Goal: Information Seeking & Learning: Learn about a topic

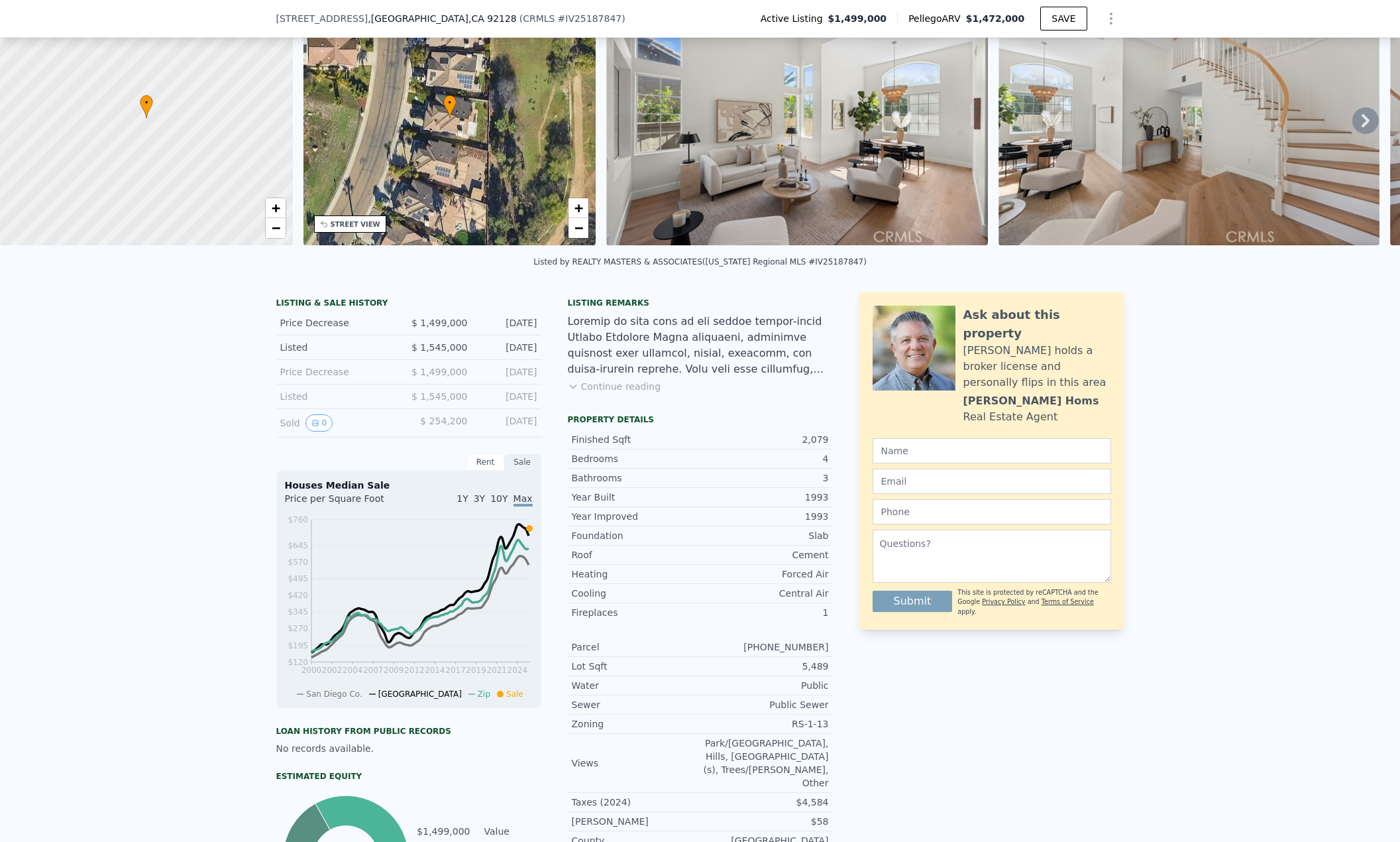
scroll to position [128, 0]
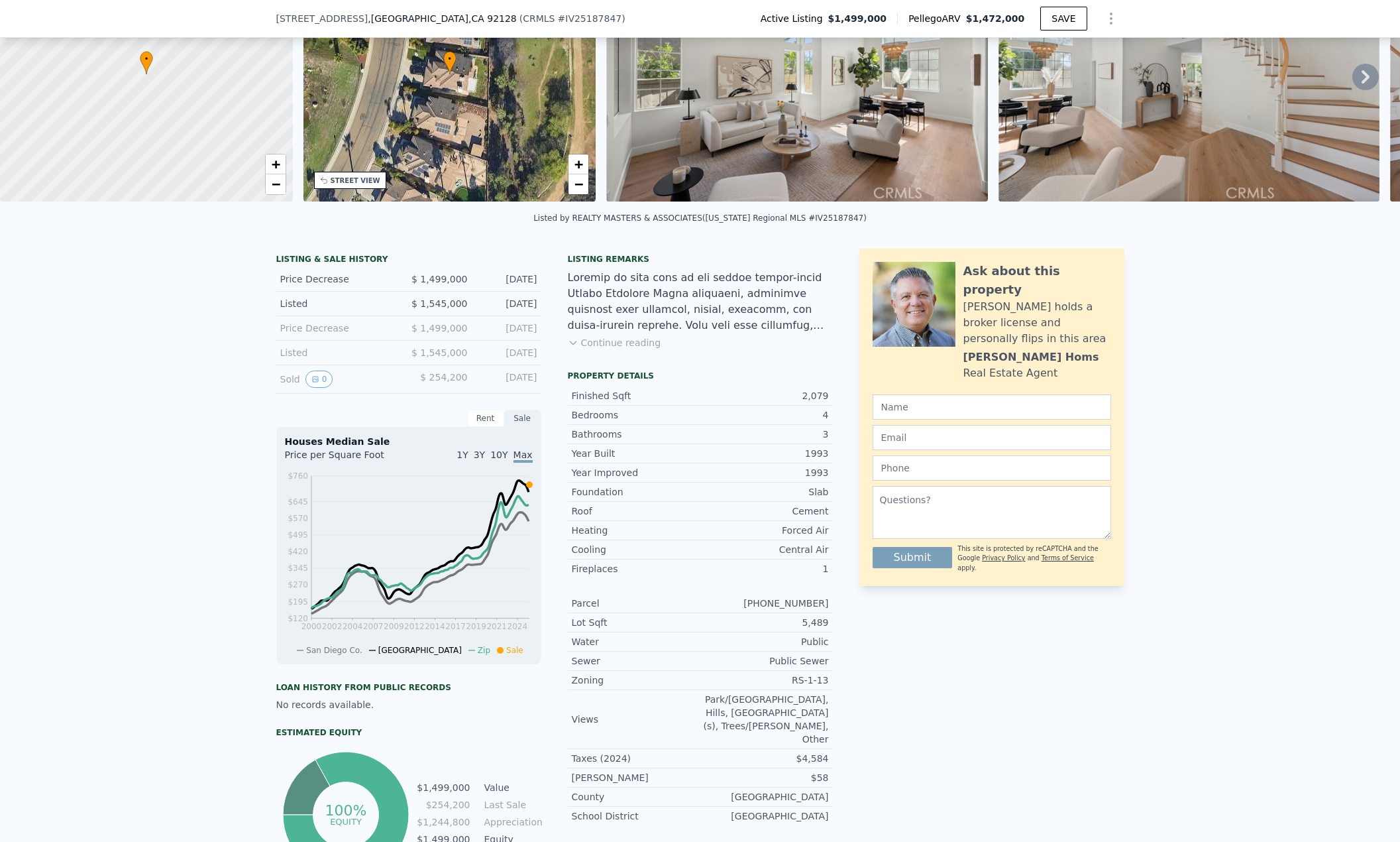
click at [517, 427] on div "Sale" at bounding box center [523, 419] width 37 height 18
click at [487, 427] on div "Rent" at bounding box center [486, 419] width 37 height 18
click at [515, 427] on div "Sale" at bounding box center [523, 419] width 37 height 18
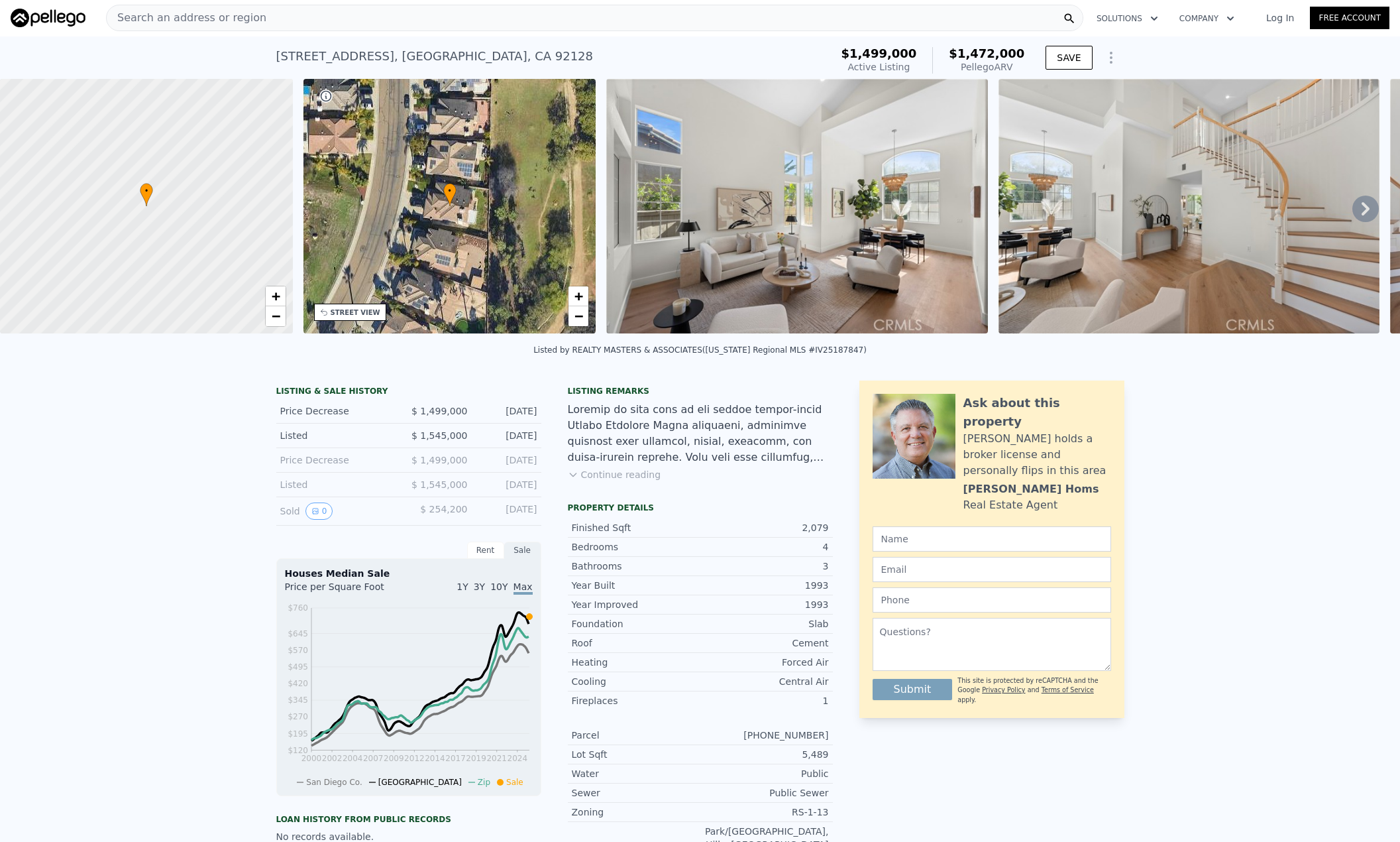
scroll to position [0, 0]
click at [976, 68] on div "Pellego ARV" at bounding box center [986, 67] width 75 height 14
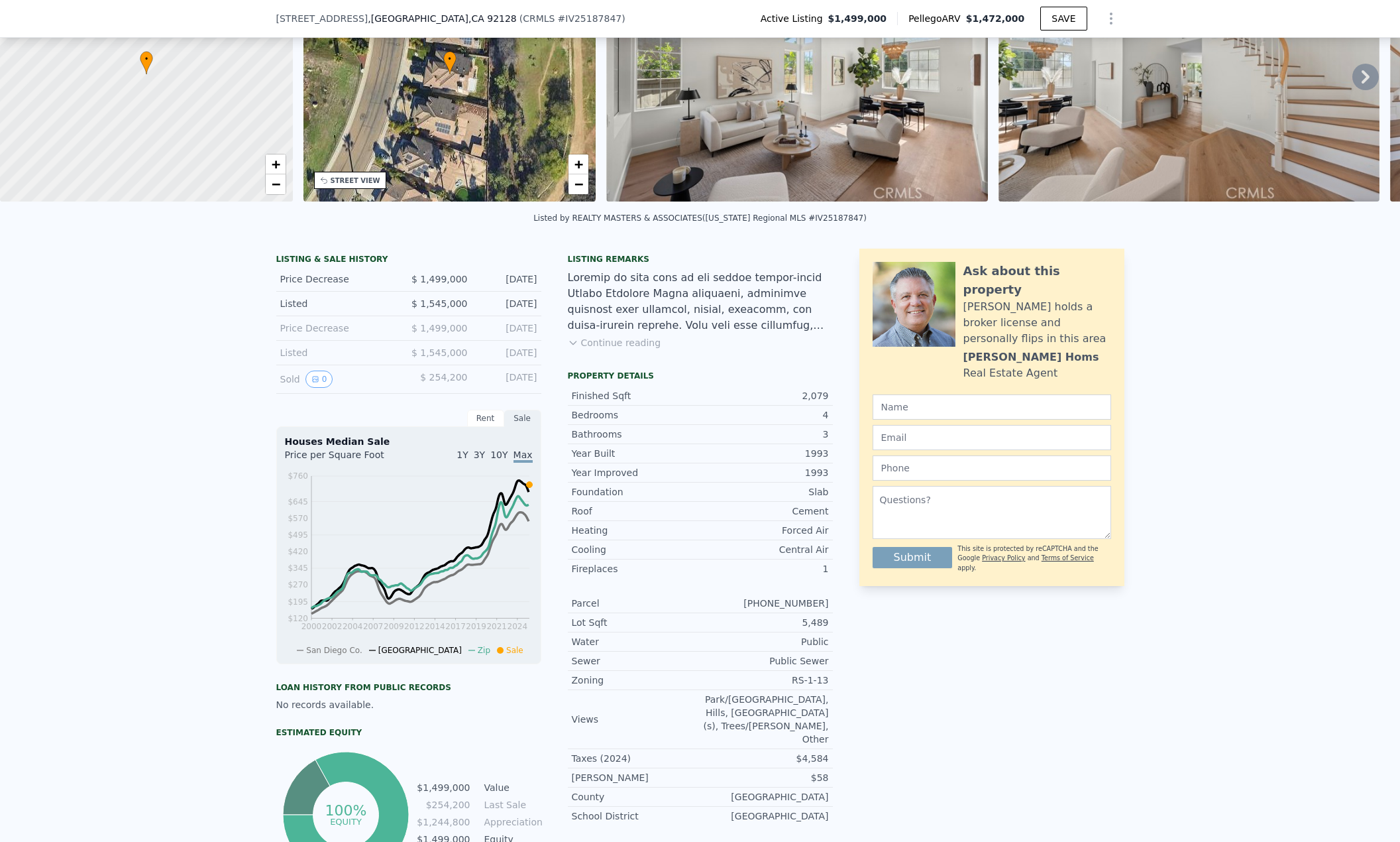
scroll to position [195, 0]
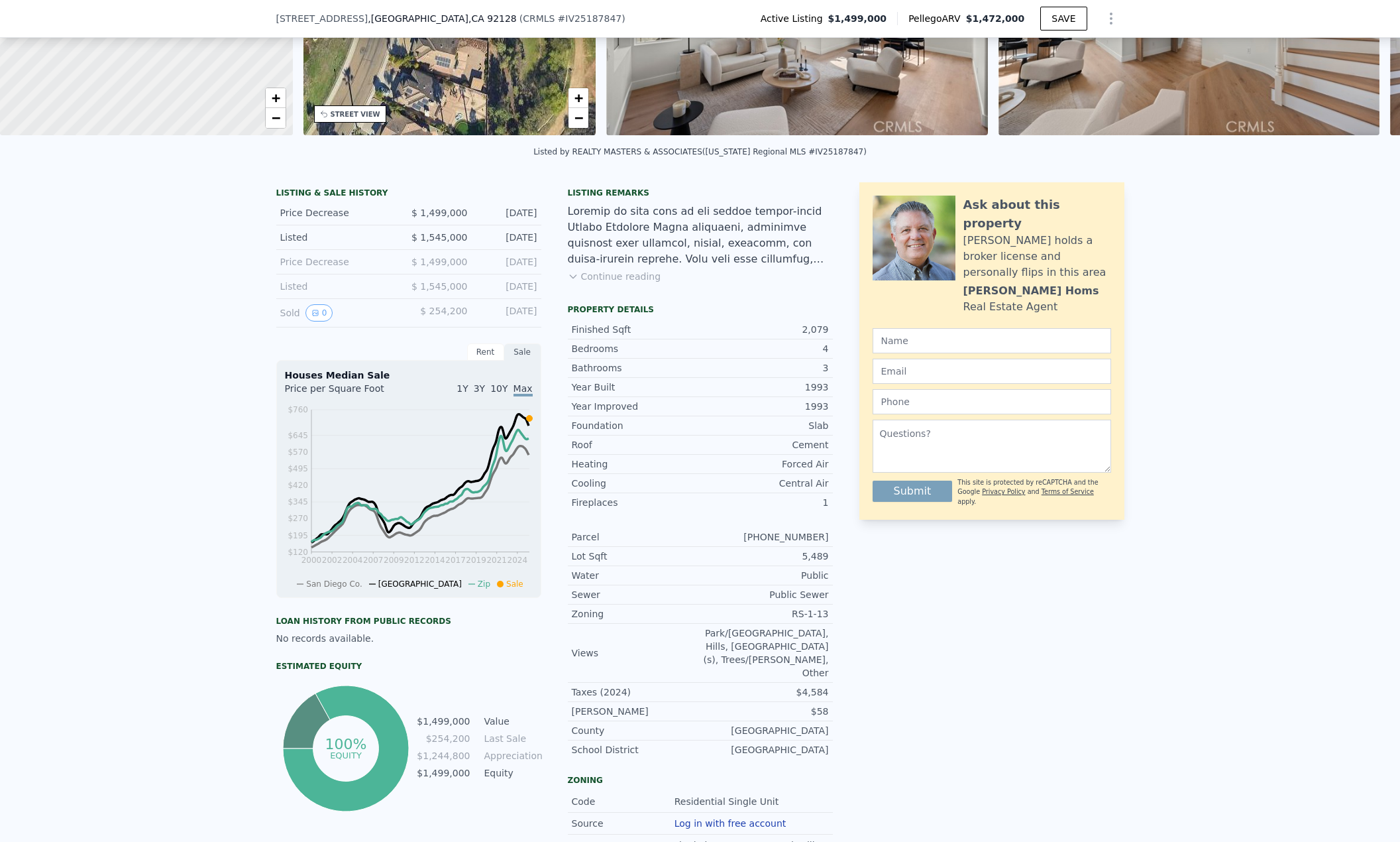
click at [568, 282] on icon at bounding box center [573, 276] width 11 height 11
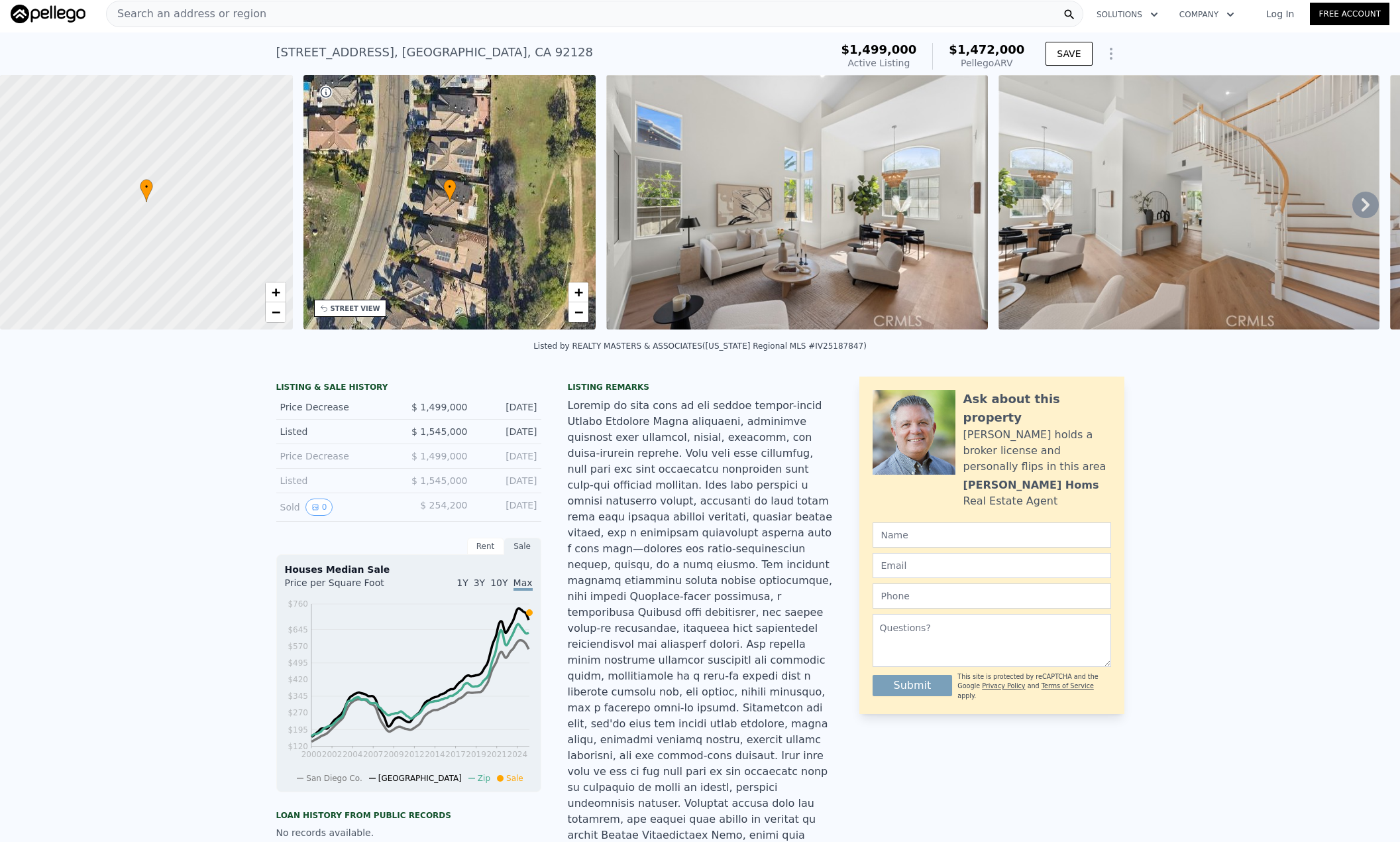
scroll to position [0, 0]
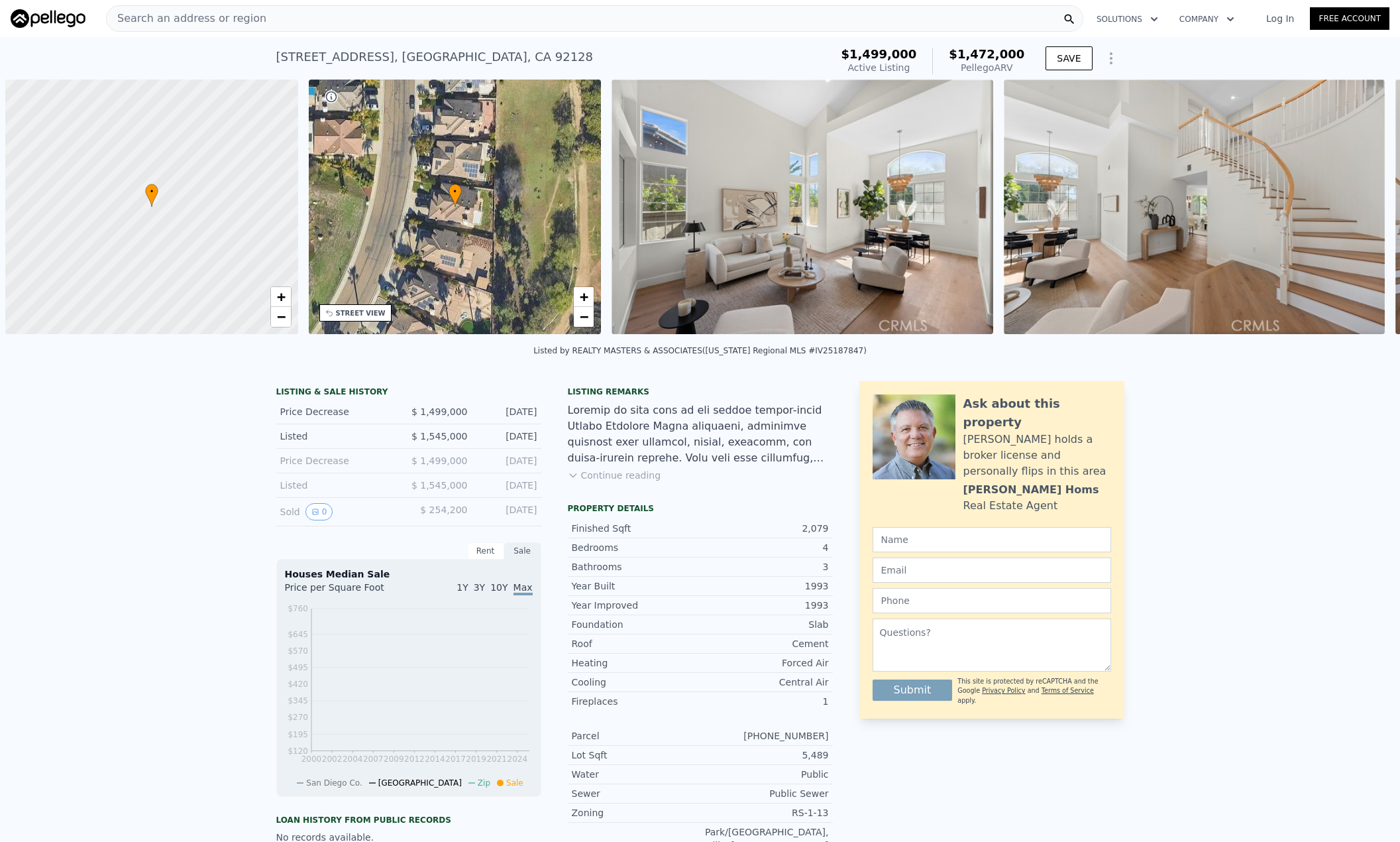
scroll to position [0, 5]
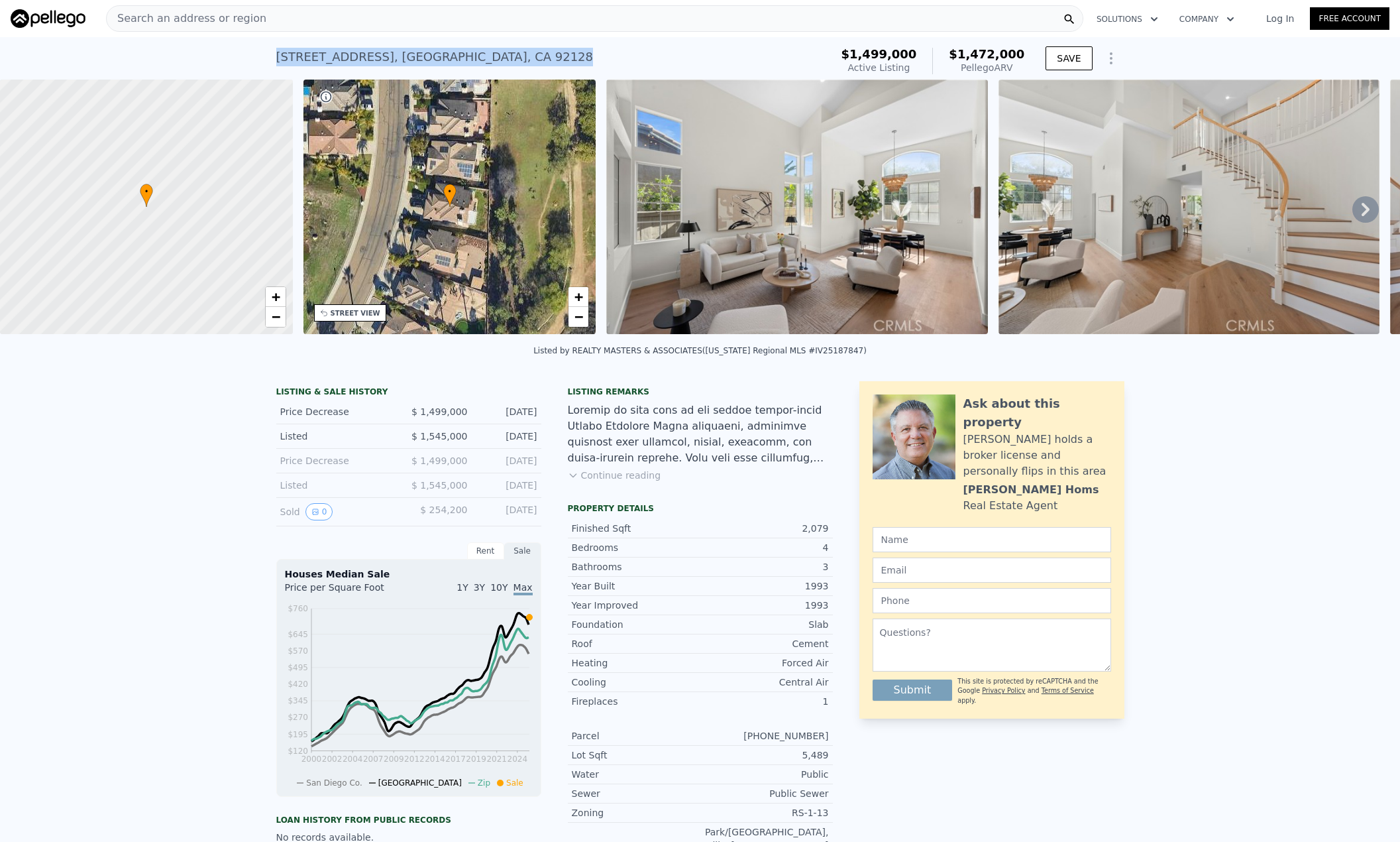
drag, startPoint x: 271, startPoint y: 56, endPoint x: 479, endPoint y: 51, distance: 208.1
click at [479, 51] on div "13737 Esprit Ave , San Diego , CA 92128 Active at $1.499m (~ARV $1.472m ) $1,49…" at bounding box center [700, 58] width 1400 height 42
copy div "13737 Esprit Ave , San Diego , CA 92128"
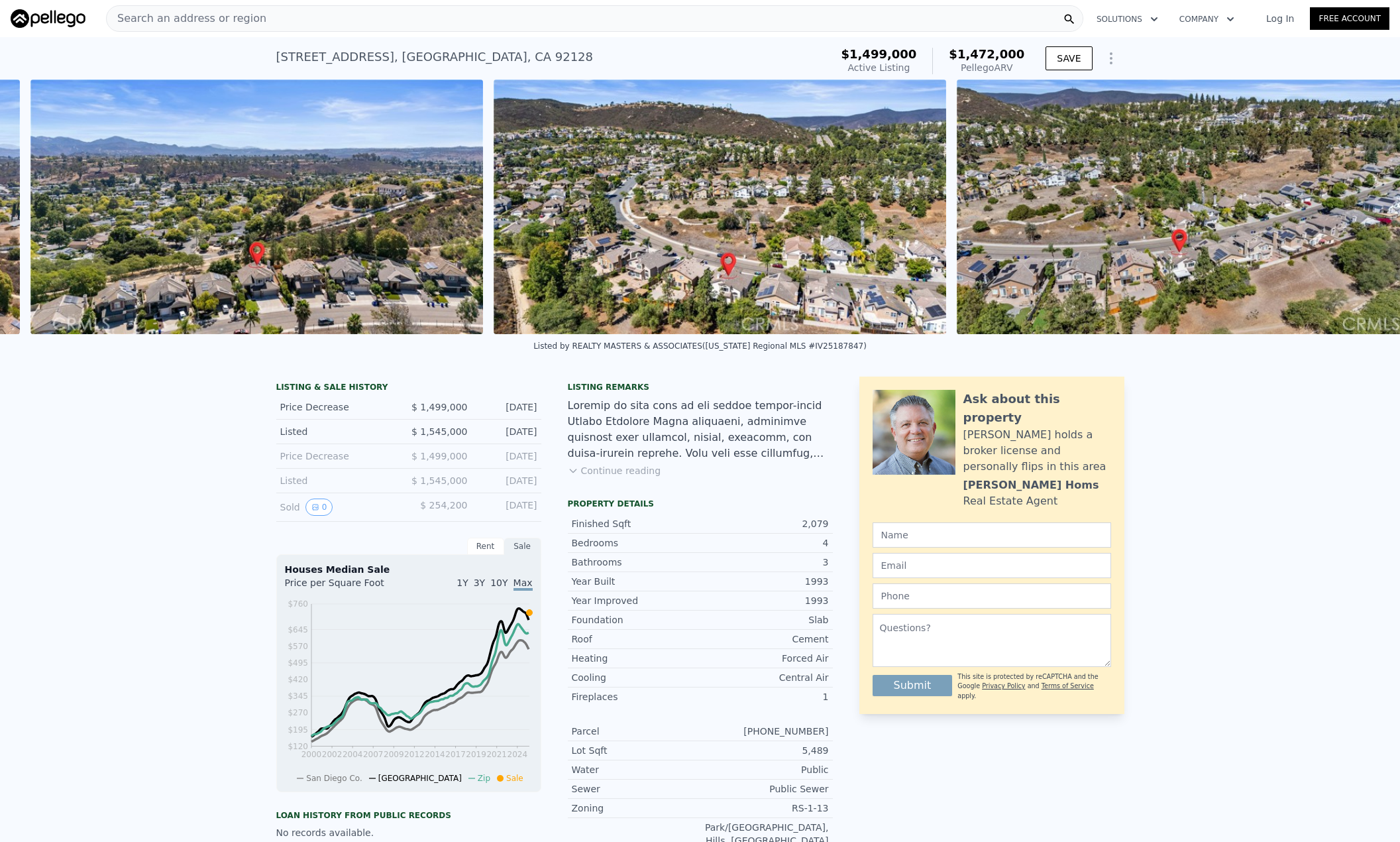
scroll to position [0, 16429]
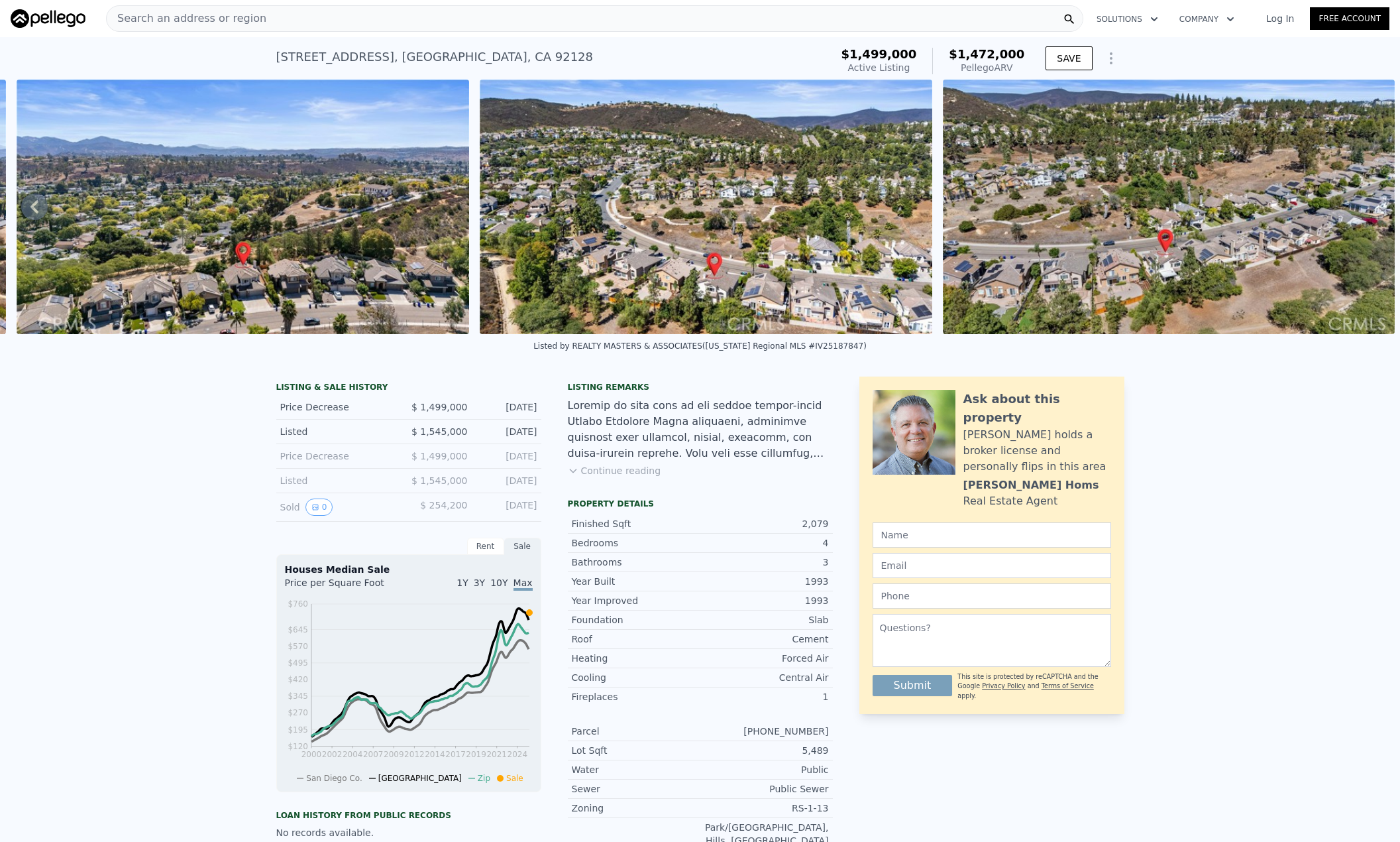
click at [1109, 53] on icon "Show Options" at bounding box center [1112, 59] width 16 height 16
click at [1158, 59] on div "13737 Esprit Ave , San Diego , CA 92128 Active at $1.499m (~ARV $1.472m ) $1,49…" at bounding box center [700, 58] width 1400 height 42
click at [470, 23] on div "Search an address or region" at bounding box center [594, 18] width 978 height 26
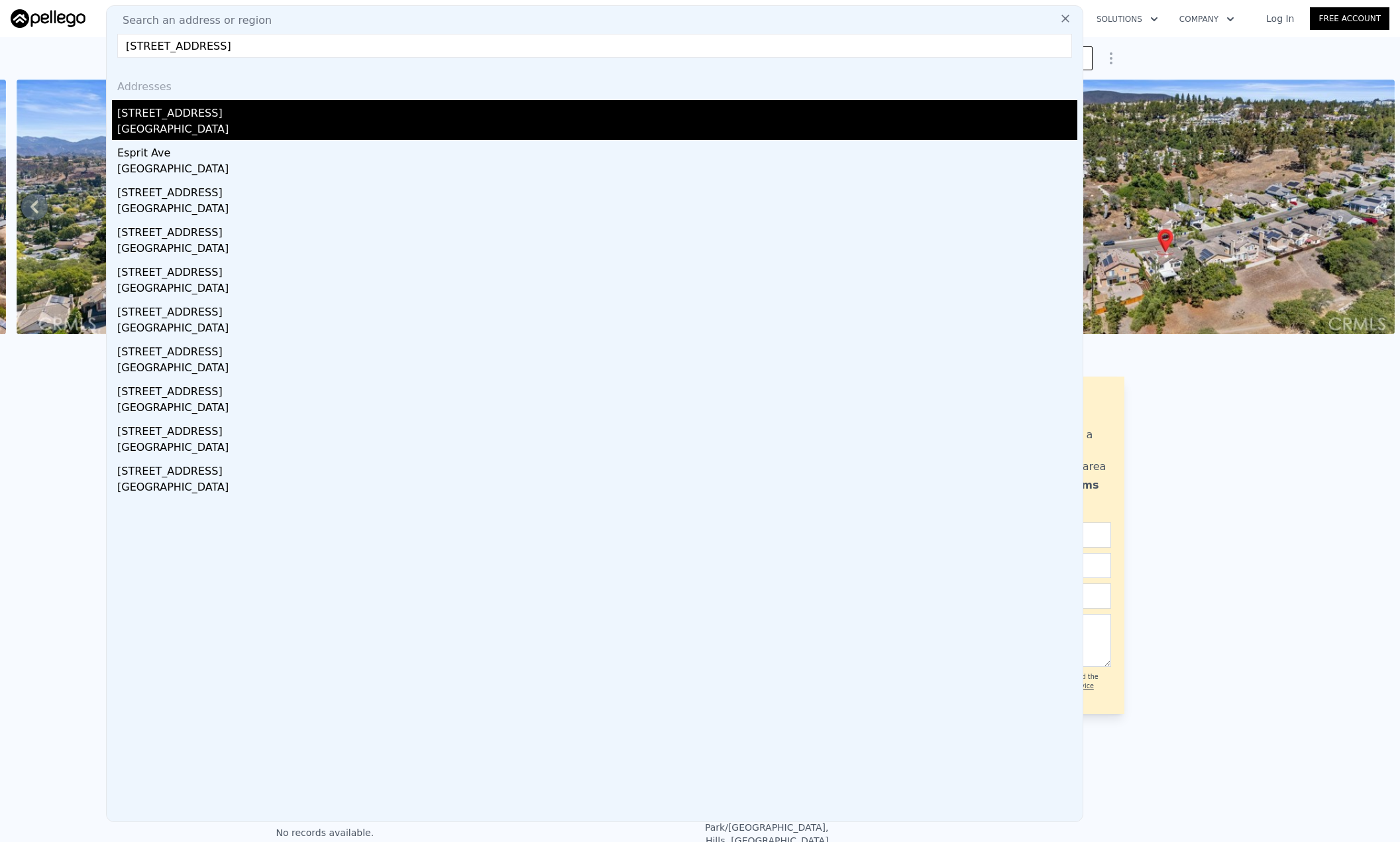
type input "13737 Esprit Ave, San Diego, CA 92128"
click at [338, 129] on div "San Diego, CA 92128" at bounding box center [597, 130] width 960 height 19
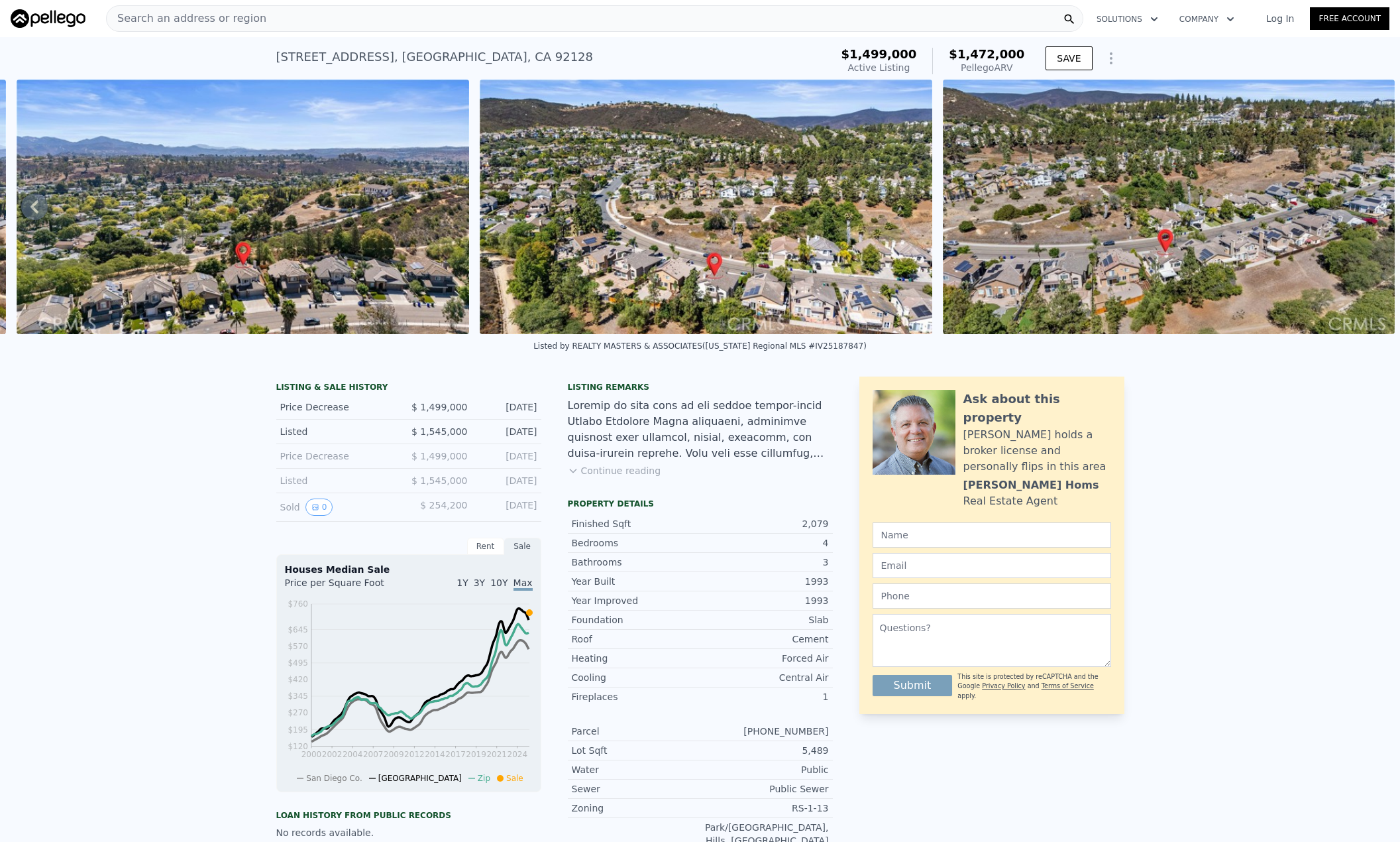
click at [331, 394] on div "LISTING & SALE HISTORY" at bounding box center [409, 388] width 265 height 14
click at [350, 487] on div "Listed" at bounding box center [339, 481] width 118 height 14
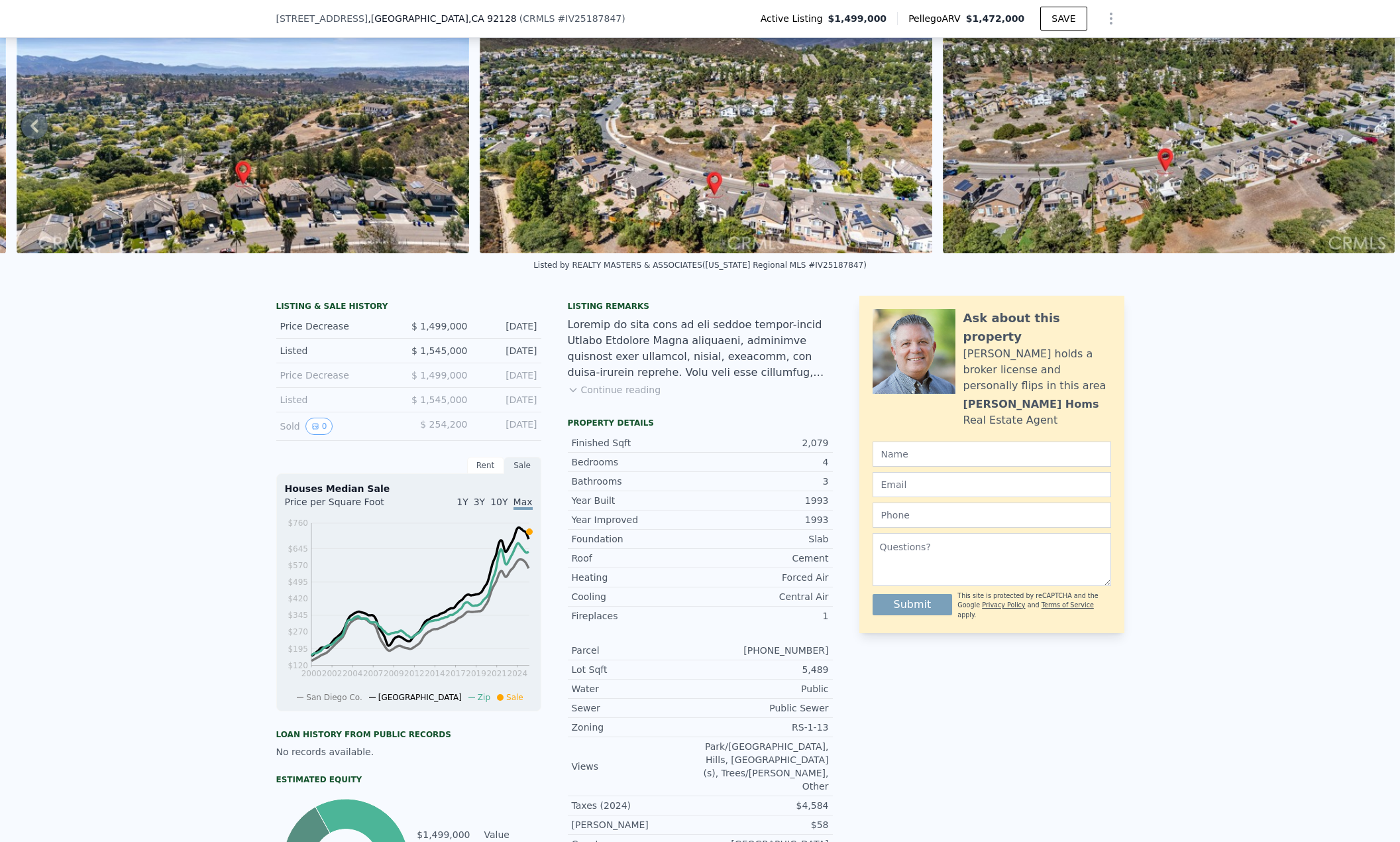
scroll to position [128, 0]
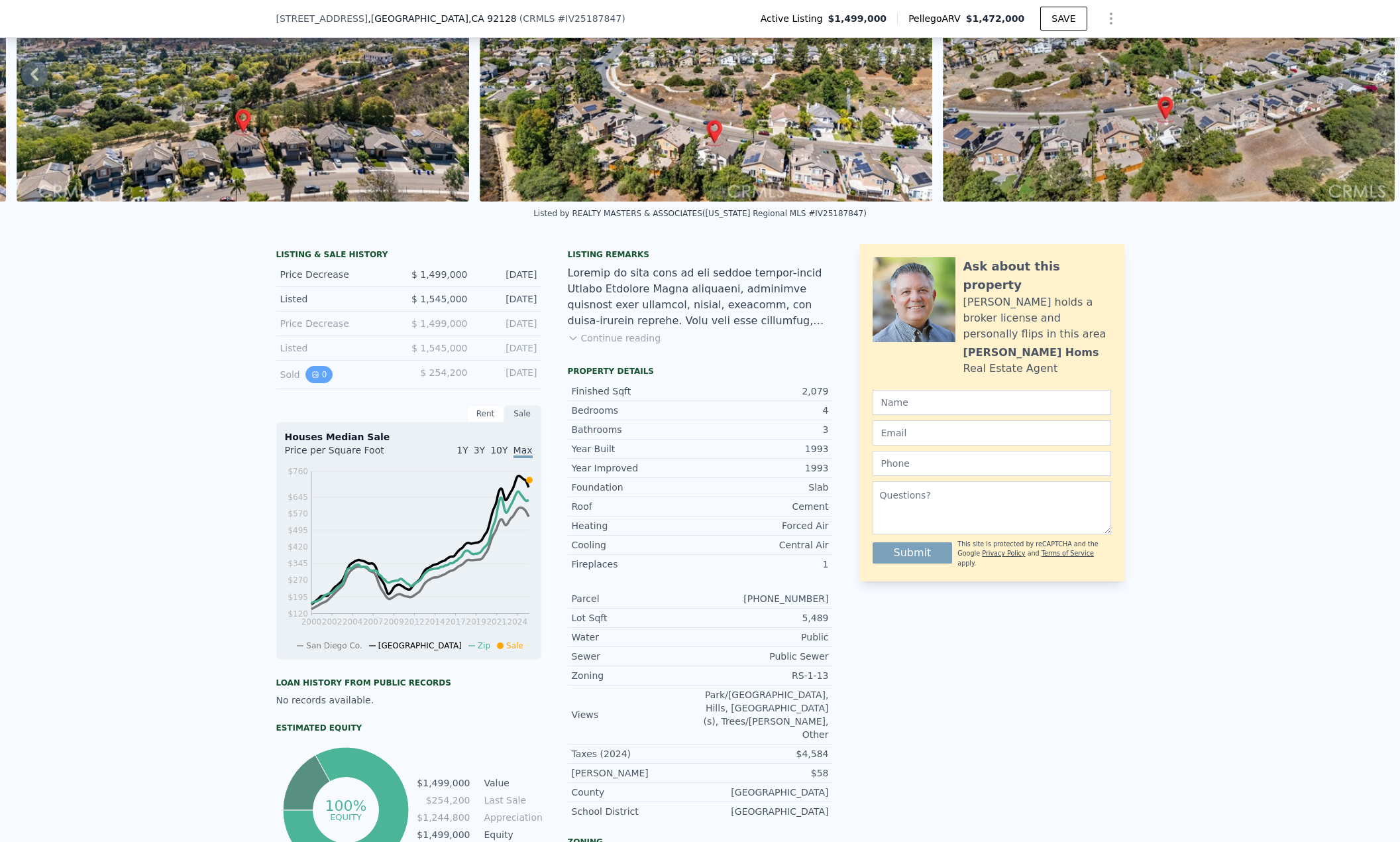
click at [317, 382] on button "0" at bounding box center [320, 375] width 27 height 18
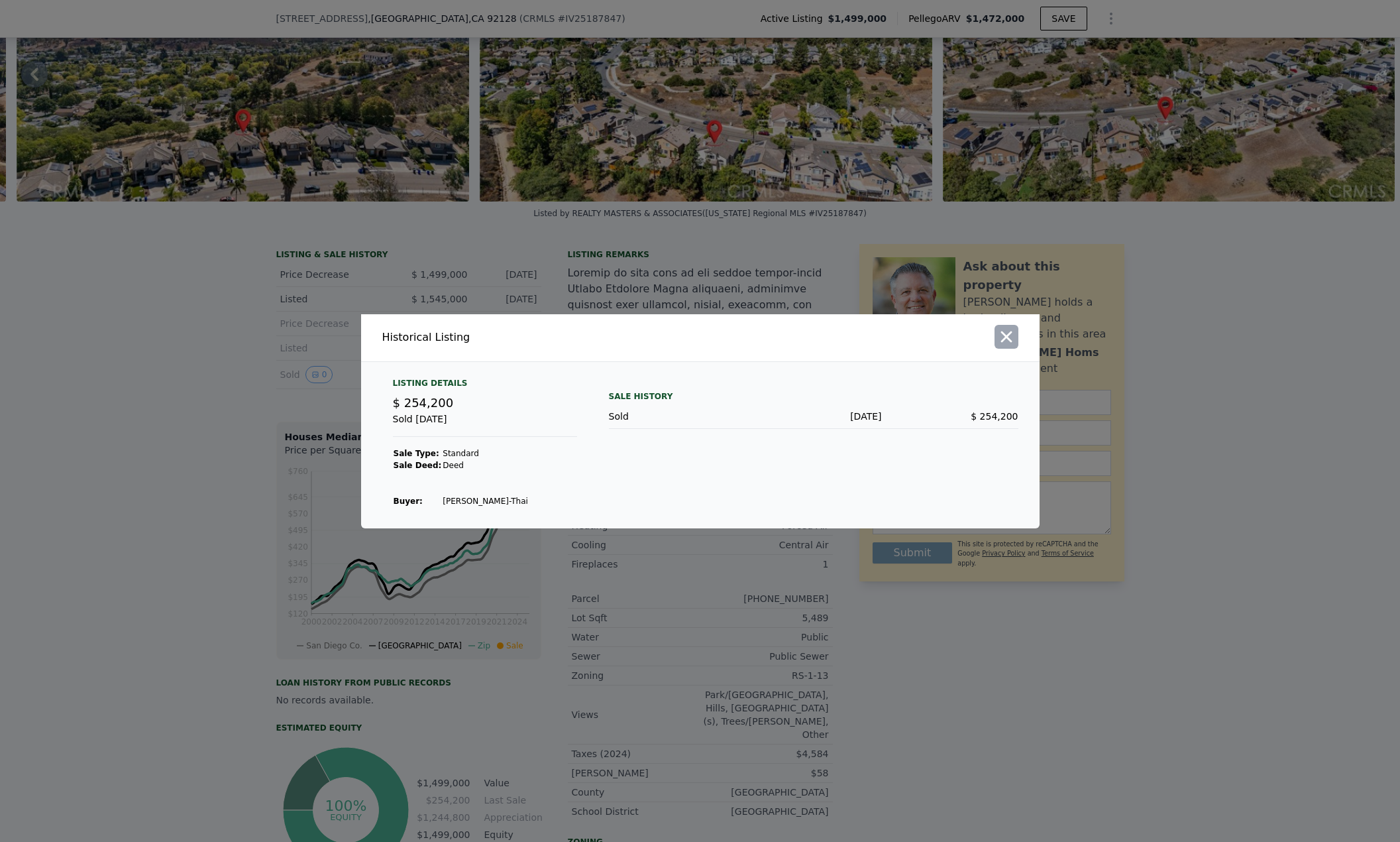
click at [1016, 336] on icon "button" at bounding box center [1006, 336] width 19 height 19
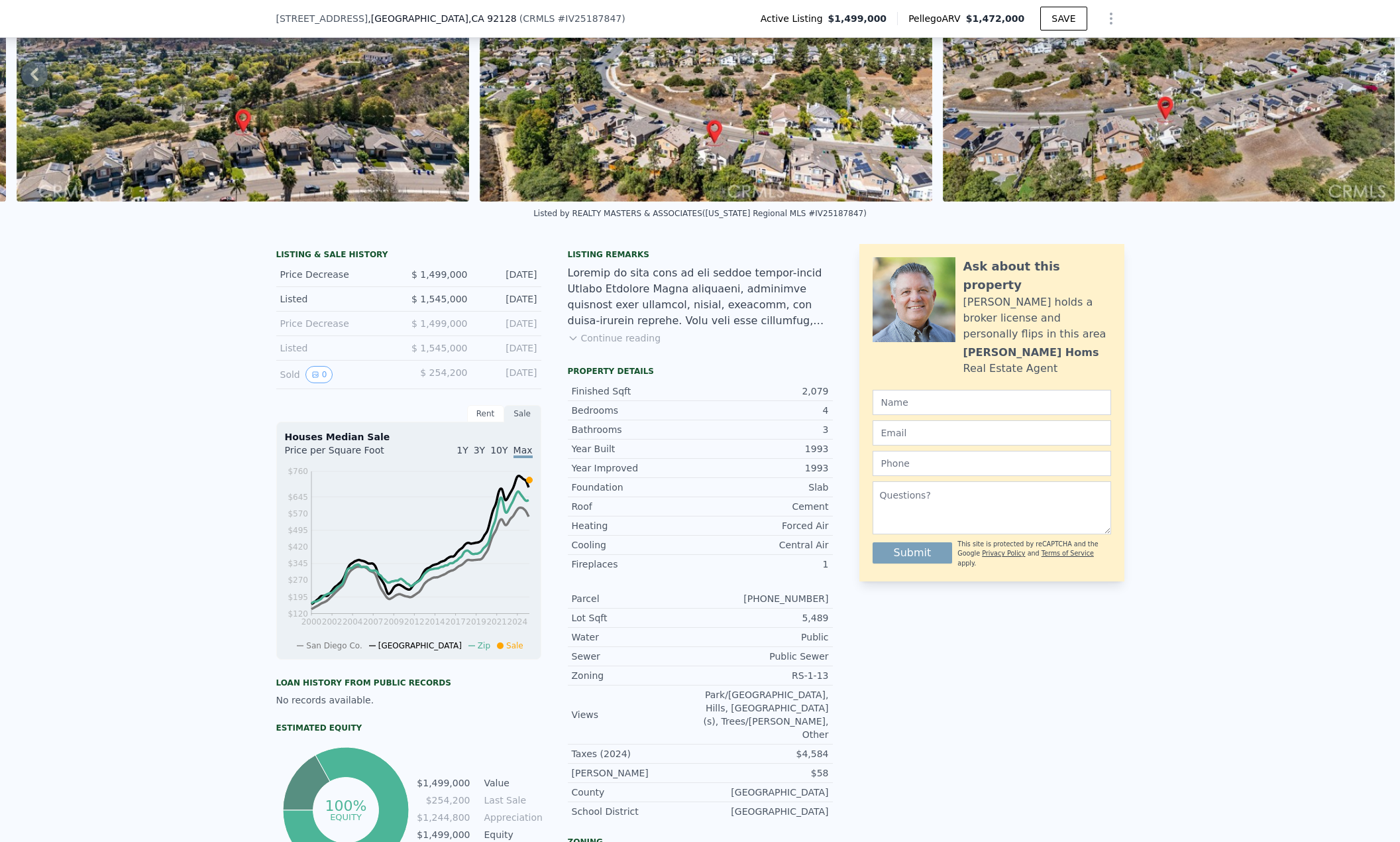
click at [479, 422] on div "Rent" at bounding box center [486, 414] width 37 height 18
click at [518, 422] on div "Sale" at bounding box center [523, 414] width 37 height 18
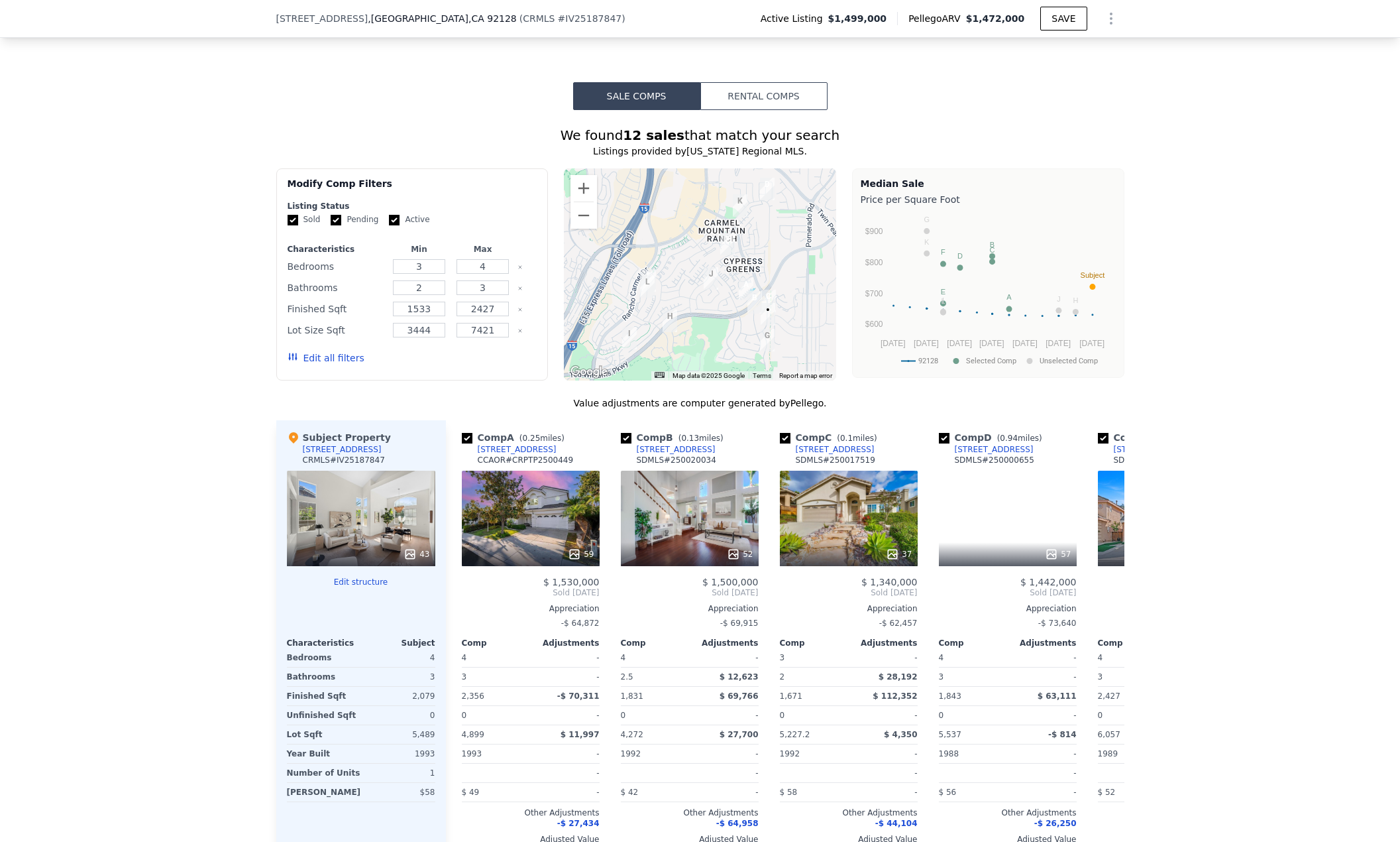
scroll to position [1520, 0]
